Goal: Task Accomplishment & Management: Manage account settings

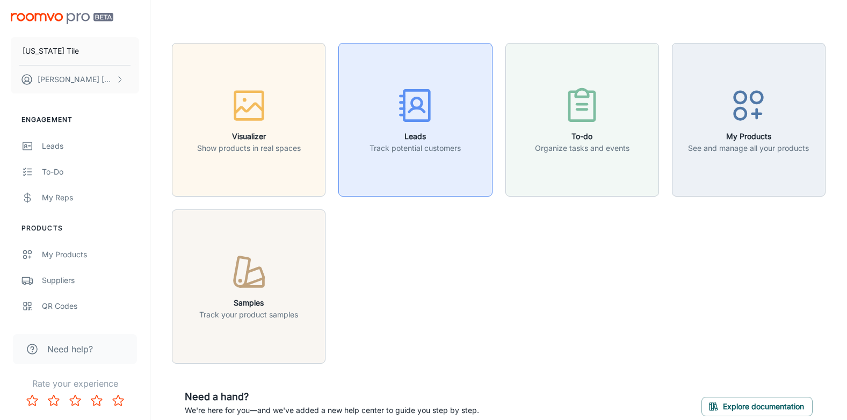
click at [404, 119] on rect "button" at bounding box center [416, 106] width 25 height 30
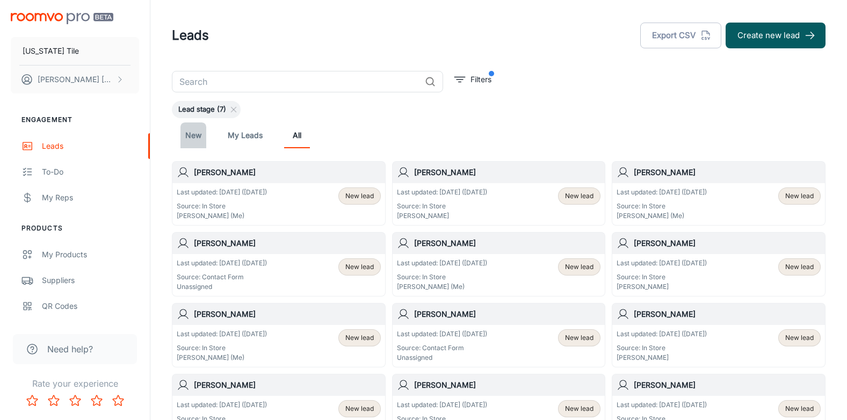
click at [185, 132] on link "New" at bounding box center [193, 135] width 26 height 26
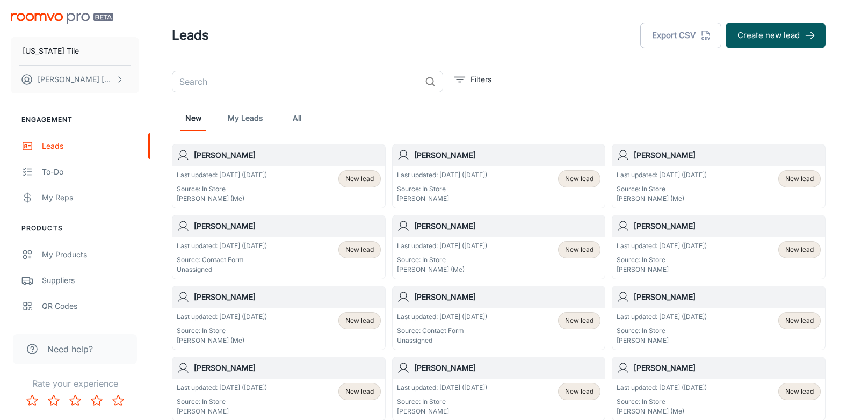
click at [225, 223] on h6 "[PERSON_NAME]" at bounding box center [287, 226] width 187 height 12
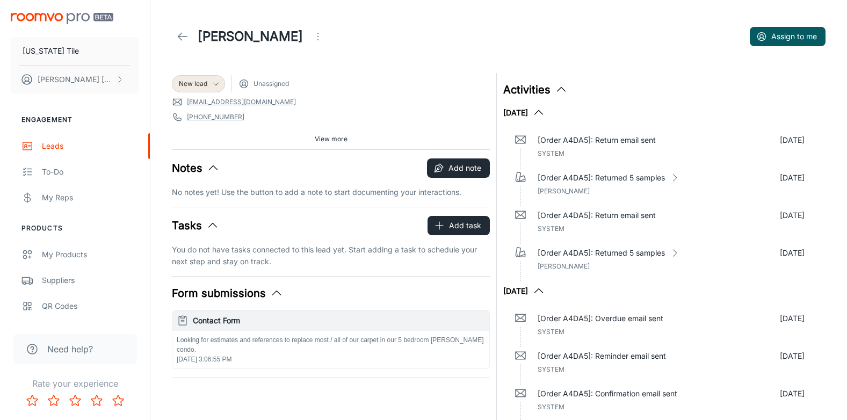
click at [182, 33] on icon at bounding box center [182, 36] width 13 height 13
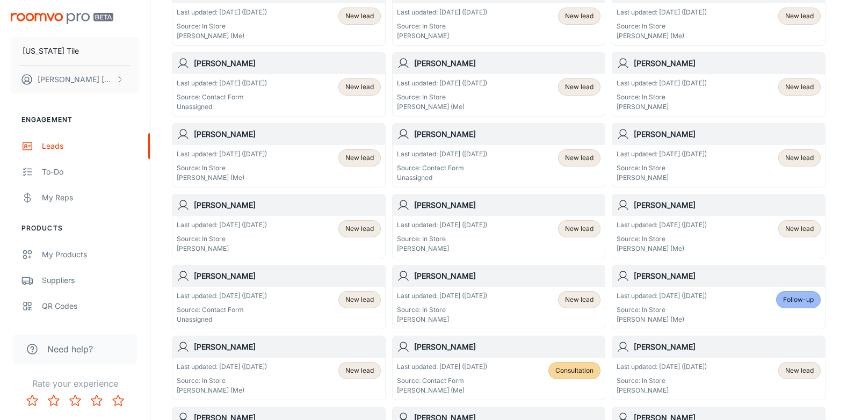
scroll to position [268, 0]
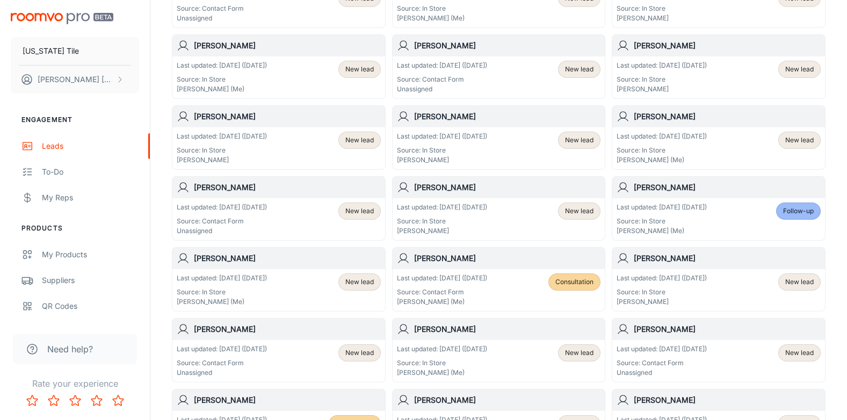
click at [577, 208] on span "New lead" at bounding box center [579, 211] width 28 height 10
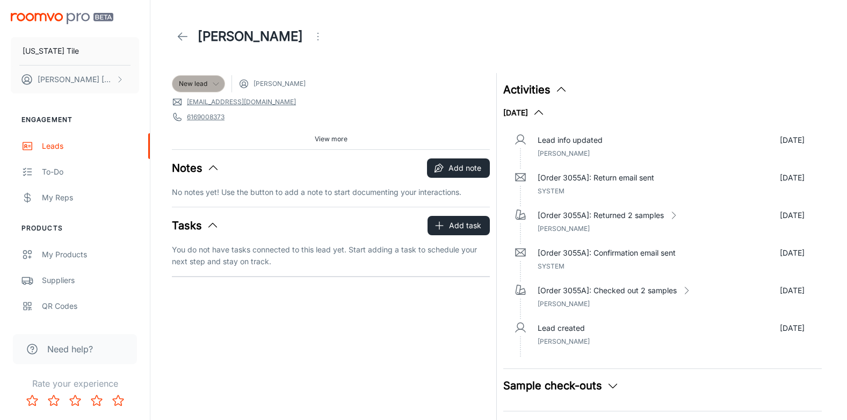
click at [214, 84] on polyline at bounding box center [215, 84] width 5 height 3
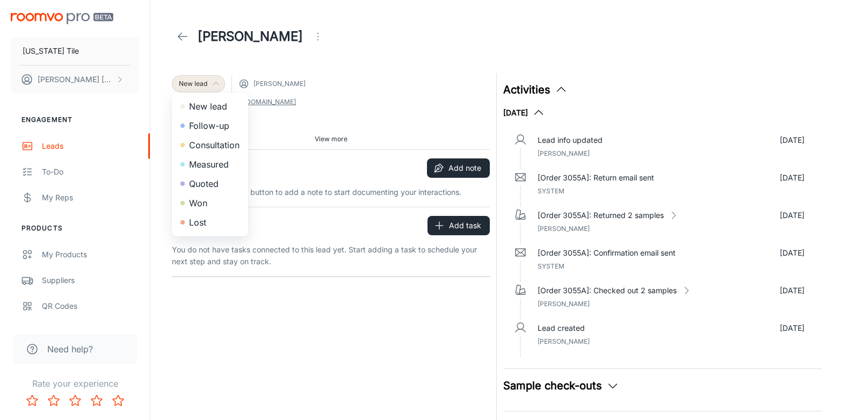
click at [198, 203] on li "Won" at bounding box center [210, 202] width 76 height 19
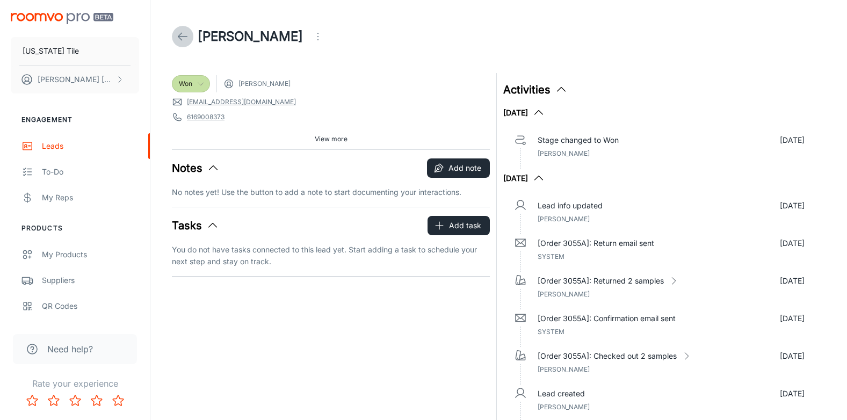
click at [180, 36] on icon at bounding box center [182, 36] width 13 height 13
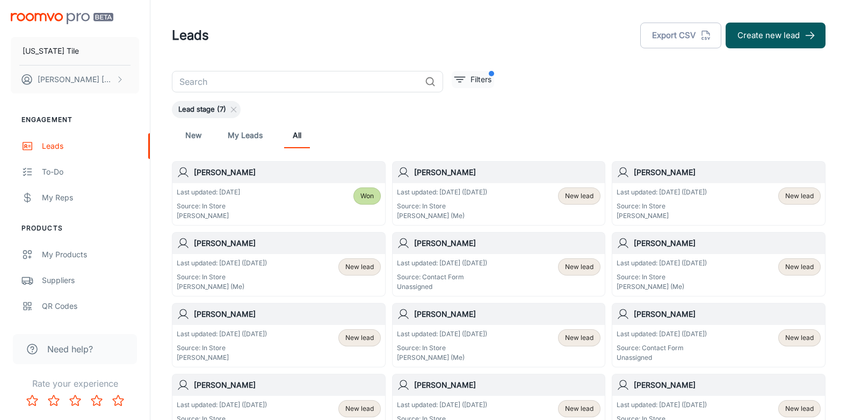
click at [476, 79] on p "Filters" at bounding box center [480, 80] width 21 height 12
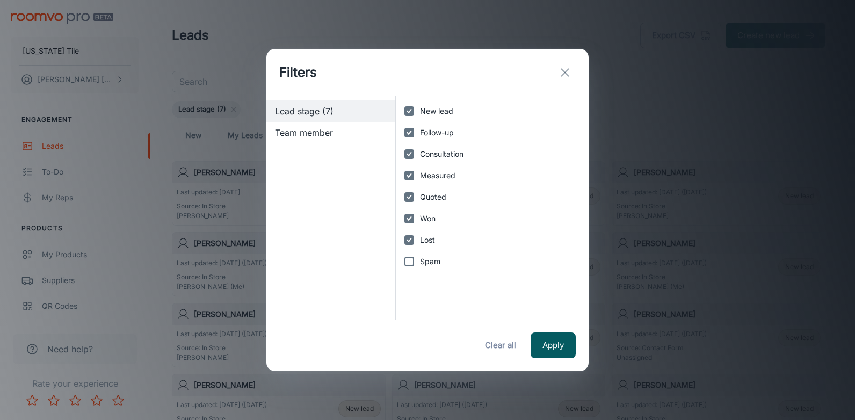
click at [561, 69] on line "exit" at bounding box center [565, 73] width 8 height 8
